Goal: Information Seeking & Learning: Learn about a topic

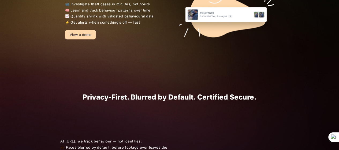
scroll to position [657, 0]
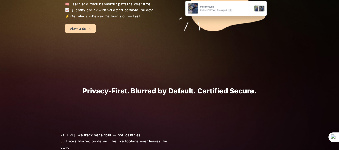
click at [141, 90] on h1 "Privacy-First. Blurred by Default. Certified Secure." at bounding box center [169, 91] width 219 height 8
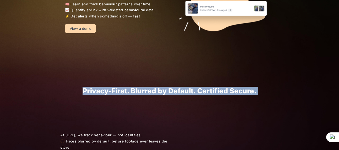
click at [141, 90] on h1 "Privacy-First. Blurred by Default. Certified Secure." at bounding box center [169, 91] width 219 height 8
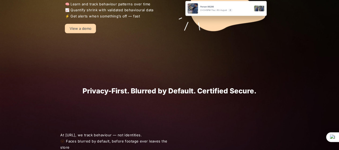
click at [141, 90] on h1 "Privacy-First. Blurred by Default. Certified Secure." at bounding box center [169, 91] width 219 height 8
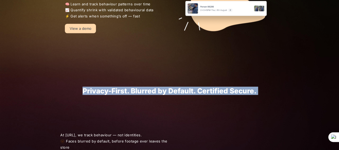
click at [141, 90] on h1 "Privacy-First. Blurred by Default. Certified Secure." at bounding box center [169, 91] width 219 height 8
click at [142, 90] on h1 "Privacy-First. Blurred by Default. Certified Secure." at bounding box center [169, 91] width 219 height 8
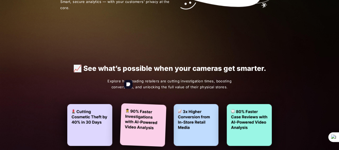
scroll to position [702, 0]
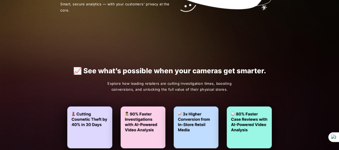
click at [177, 68] on p "📈 See what’s possible when your cameras get smarter." at bounding box center [169, 71] width 209 height 8
click at [162, 67] on p "📈 See what’s possible when your cameras get smarter." at bounding box center [169, 71] width 209 height 8
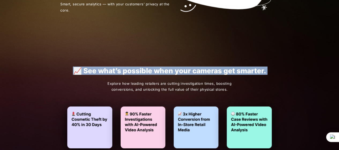
click at [162, 67] on p "📈 See what’s possible when your cameras get smarter." at bounding box center [169, 71] width 209 height 8
copy p "📈 See what’s possible when your cameras get smarter."
click at [162, 67] on p "📈 See what’s possible when your cameras get smarter." at bounding box center [169, 71] width 209 height 8
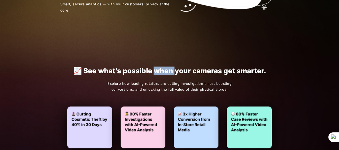
click at [162, 67] on p "📈 See what’s possible when your cameras get smarter." at bounding box center [169, 71] width 209 height 8
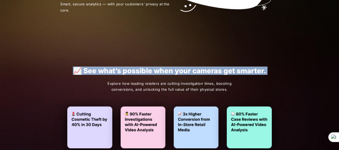
click at [162, 67] on p "📈 See what’s possible when your cameras get smarter." at bounding box center [169, 71] width 209 height 8
click at [168, 57] on div "📈 See what’s possible when your cameras get smarter. Explore how leading retail…" at bounding box center [169, 107] width 233 height 114
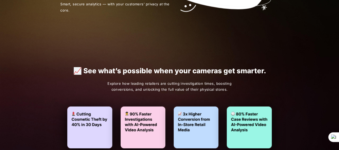
click at [167, 68] on p "📈 See what’s possible when your cameras get smarter." at bounding box center [169, 71] width 209 height 8
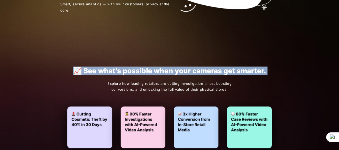
click at [167, 68] on p "📈 See what’s possible when your cameras get smarter." at bounding box center [169, 71] width 209 height 8
click at [188, 65] on div "📈 See what’s possible when your cameras get smarter. Explore how leading retail…" at bounding box center [169, 107] width 233 height 114
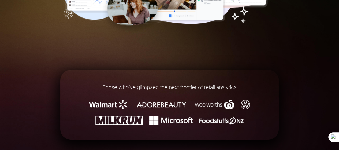
scroll to position [192, 0]
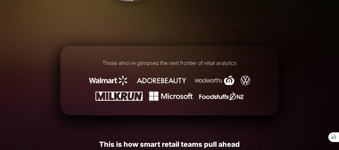
click at [167, 62] on h1 "Those who’ve glimpsed the next frontier of retail analytics" at bounding box center [169, 63] width 195 height 6
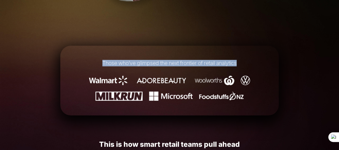
click at [167, 62] on h1 "Those who’ve glimpsed the next frontier of retail analytics" at bounding box center [169, 63] width 195 height 6
copy h1 "Those who’ve glimpsed the next frontier of retail analytics"
click at [164, 63] on h1 "Those who’ve glimpsed the next frontier of retail analytics" at bounding box center [169, 63] width 195 height 6
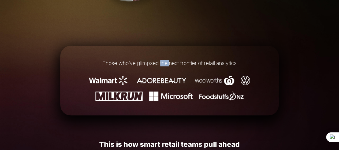
click at [164, 63] on h1 "Those who’ve glimpsed the next frontier of retail analytics" at bounding box center [169, 63] width 195 height 6
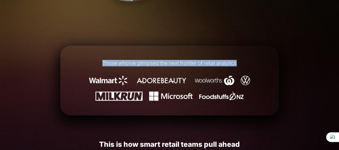
click at [164, 63] on h1 "Those who’ve glimpsed the next frontier of retail analytics" at bounding box center [169, 63] width 195 height 6
click at [187, 62] on h1 "Those who’ve glimpsed the next frontier of retail analytics" at bounding box center [169, 63] width 195 height 6
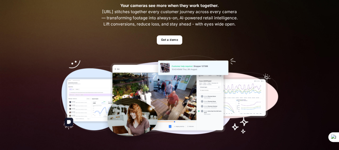
scroll to position [0, 0]
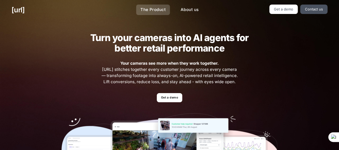
click at [158, 8] on link "The Product" at bounding box center [153, 10] width 34 height 10
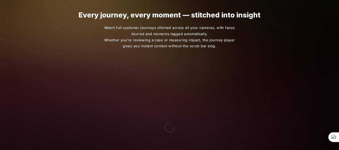
scroll to position [295, 0]
